Goal: Task Accomplishment & Management: Use online tool/utility

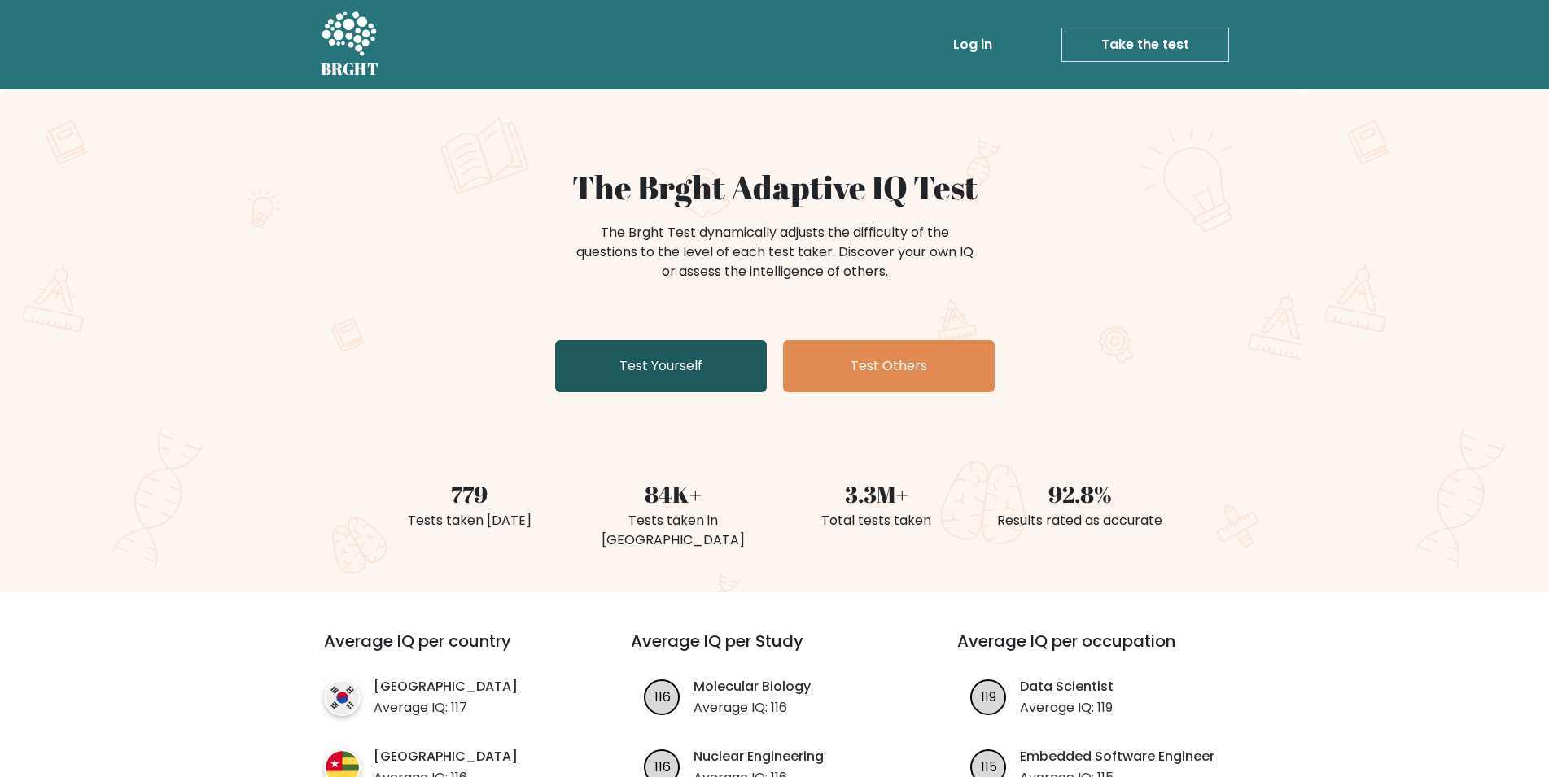
click at [622, 357] on link "Test Yourself" at bounding box center [661, 366] width 212 height 52
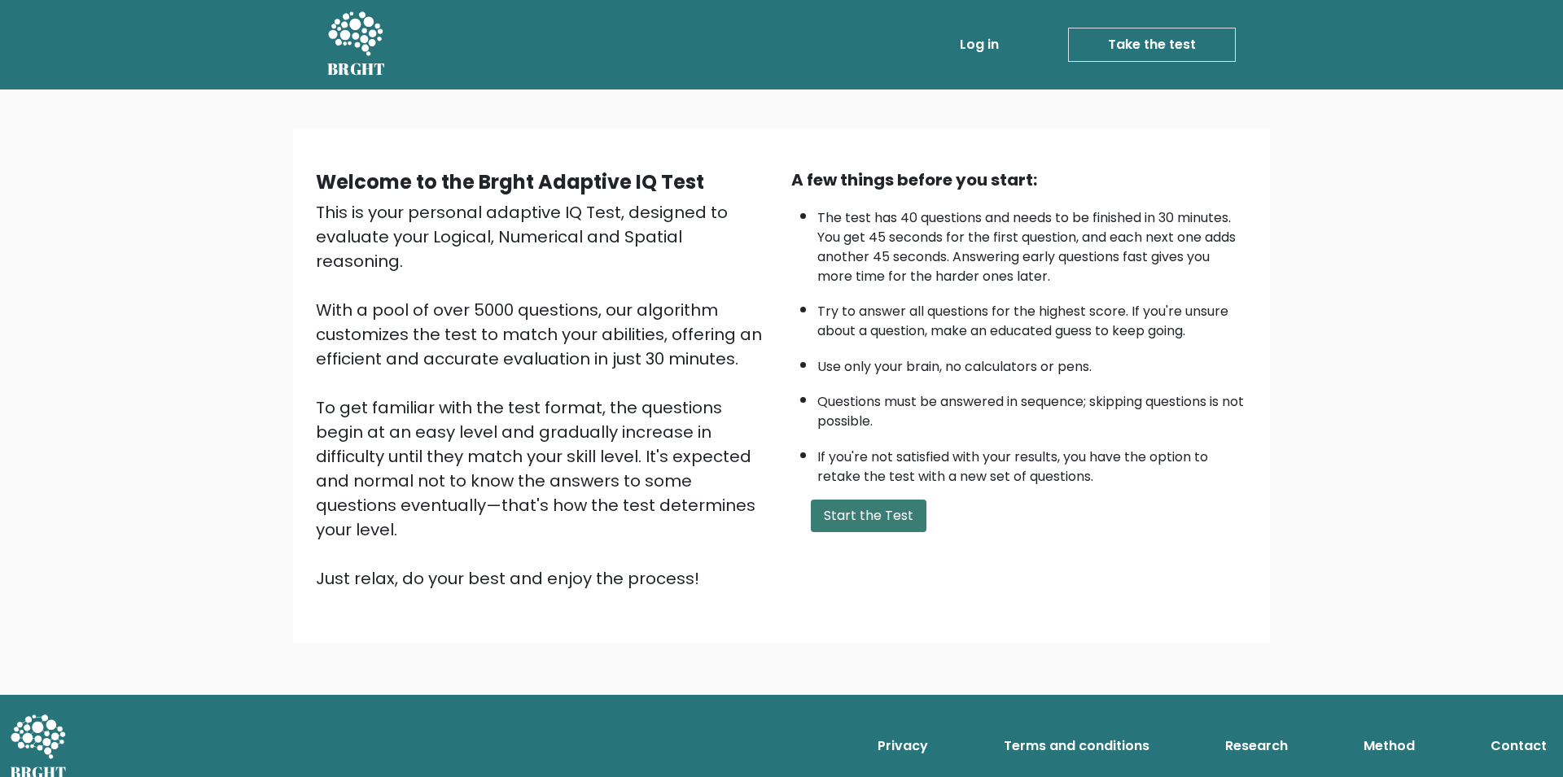
click at [866, 511] on button "Start the Test" at bounding box center [869, 516] width 116 height 33
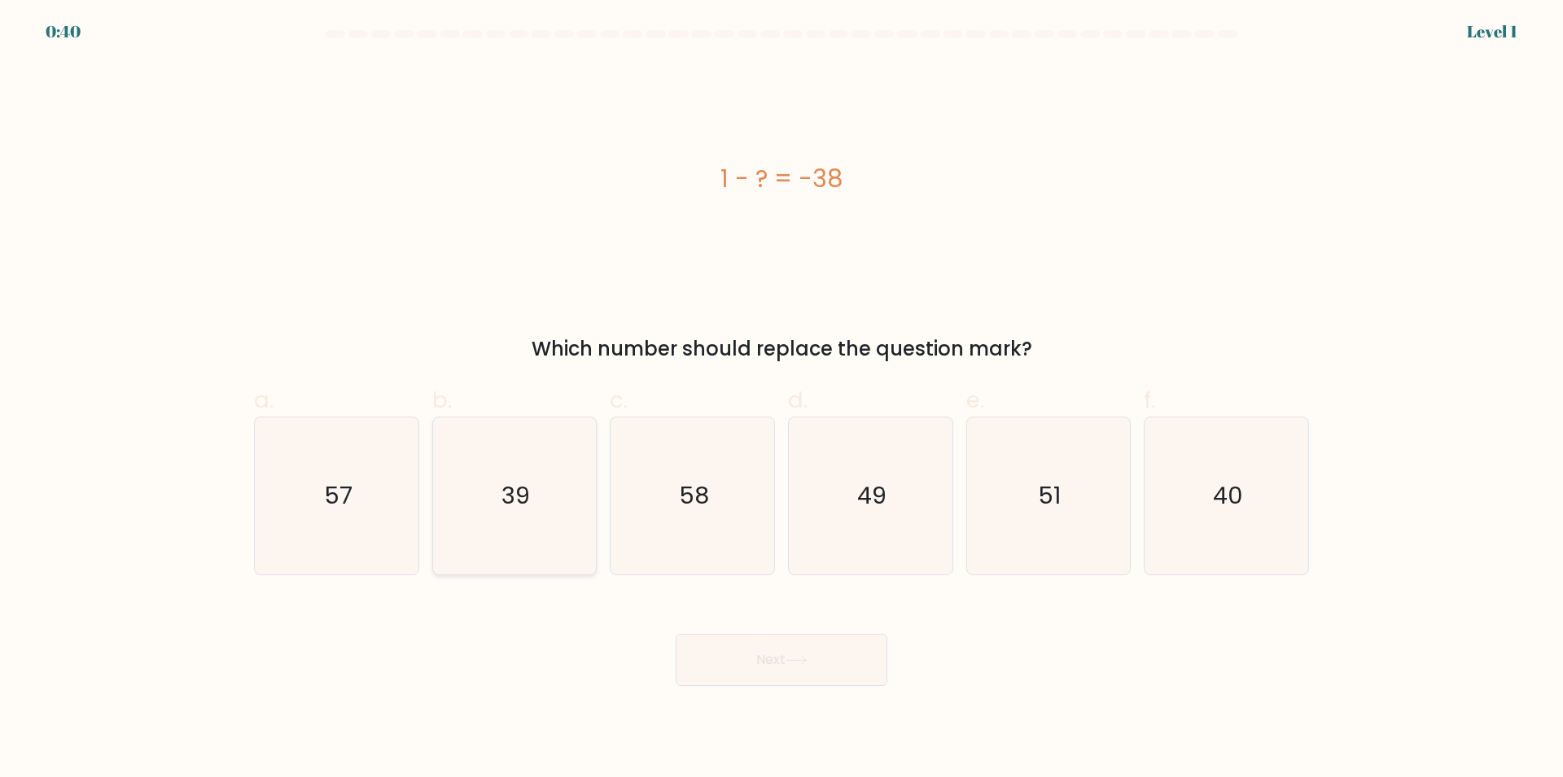
click at [492, 510] on icon "39" at bounding box center [513, 496] width 157 height 157
click at [781, 400] on input "b. 39" at bounding box center [781, 394] width 1 height 11
radio input "true"
click at [789, 660] on button "Next" at bounding box center [782, 660] width 212 height 52
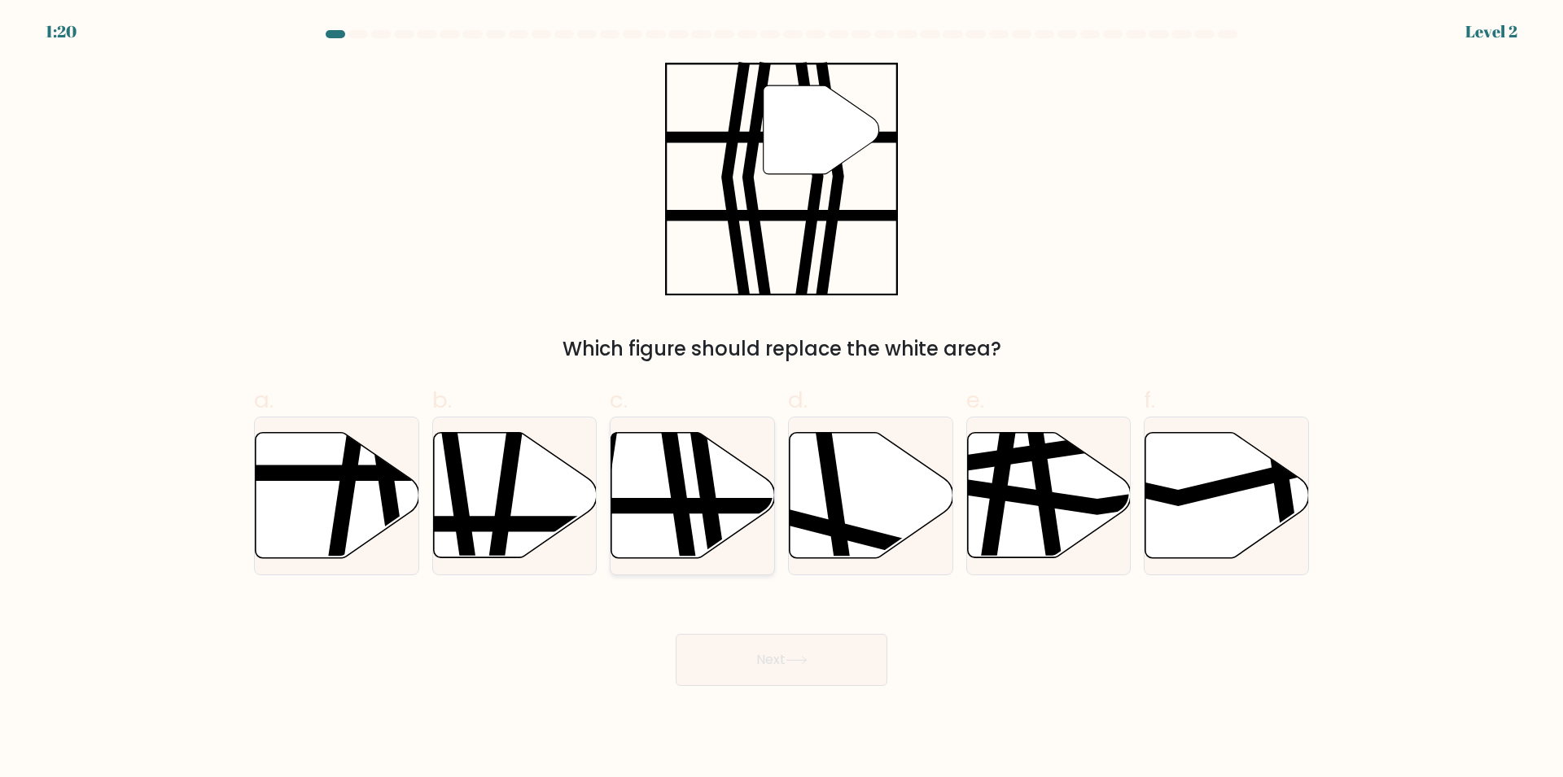
click at [693, 505] on line at bounding box center [637, 505] width 330 height 0
click at [781, 400] on input "c." at bounding box center [781, 394] width 1 height 11
radio input "true"
click at [754, 669] on button "Next" at bounding box center [782, 660] width 212 height 52
